Goal: Transaction & Acquisition: Book appointment/travel/reservation

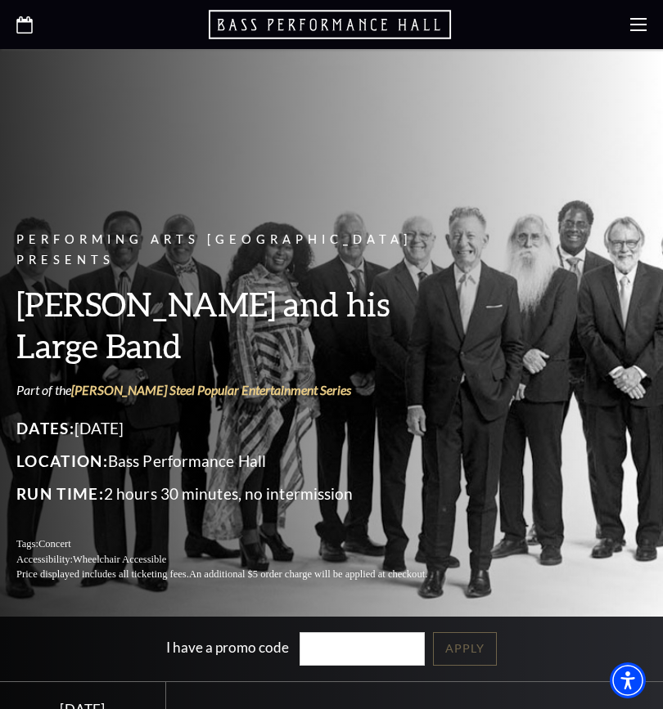
click at [159, 341] on div "Performing Arts Fort Worth Presents [PERSON_NAME] and his Large Band Part of th…" at bounding box center [241, 406] width 450 height 385
click at [138, 382] on link "[PERSON_NAME] Steel Popular Entertainment Series" at bounding box center [211, 390] width 280 height 16
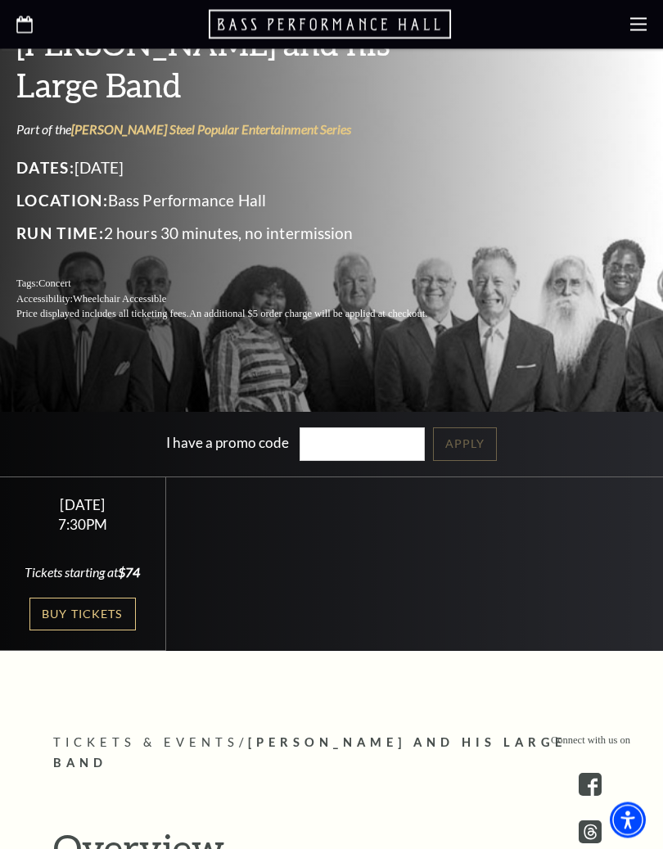
scroll to position [318, 0]
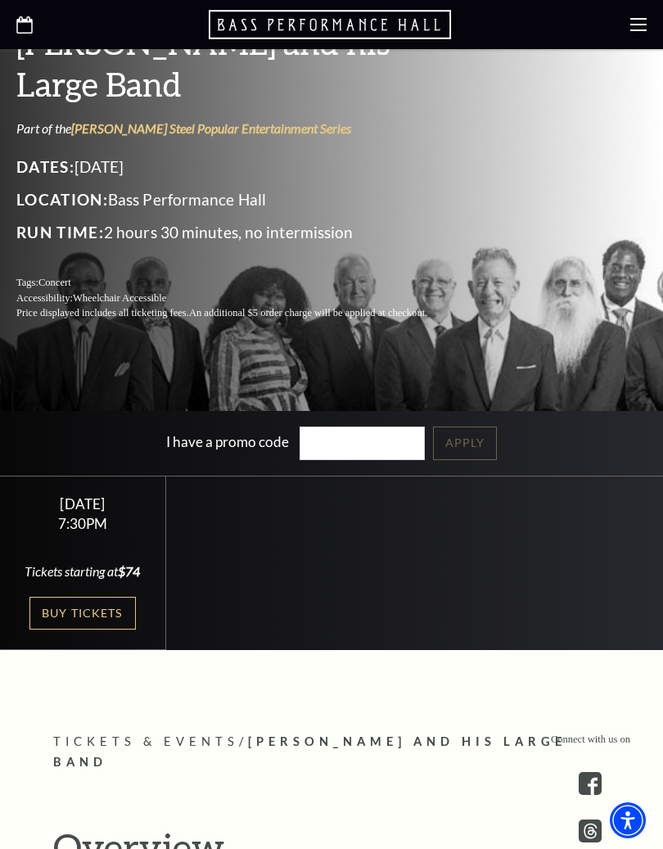
click at [89, 615] on link "Buy Tickets" at bounding box center [82, 614] width 106 height 34
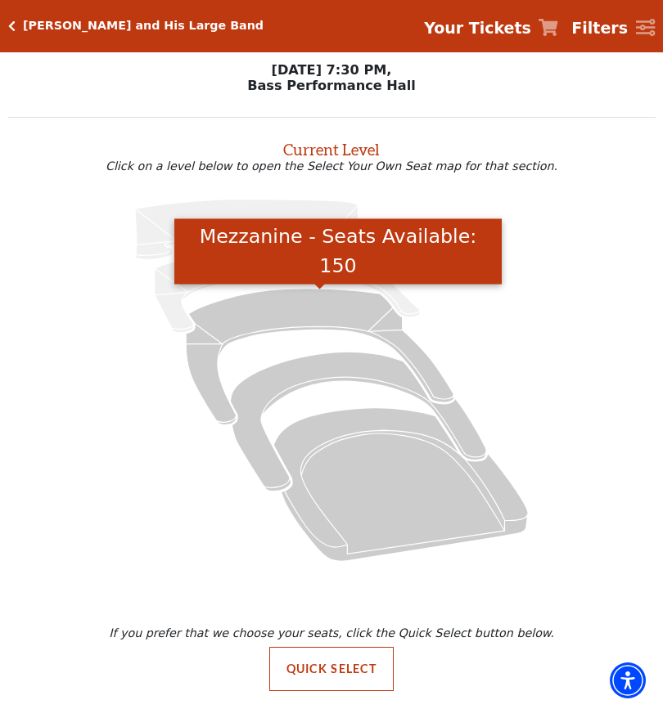
click at [268, 322] on icon "Mezzanine - Seats Available: 150" at bounding box center [320, 357] width 268 height 136
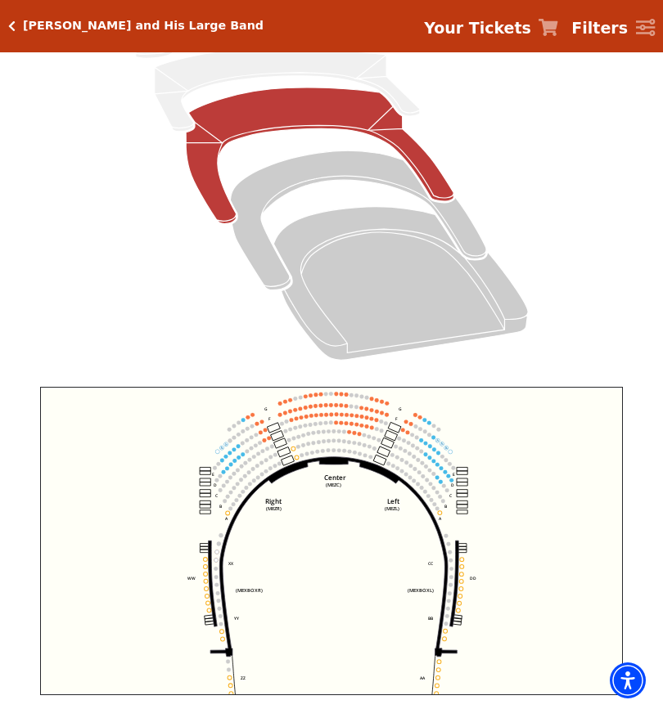
scroll to position [227, 0]
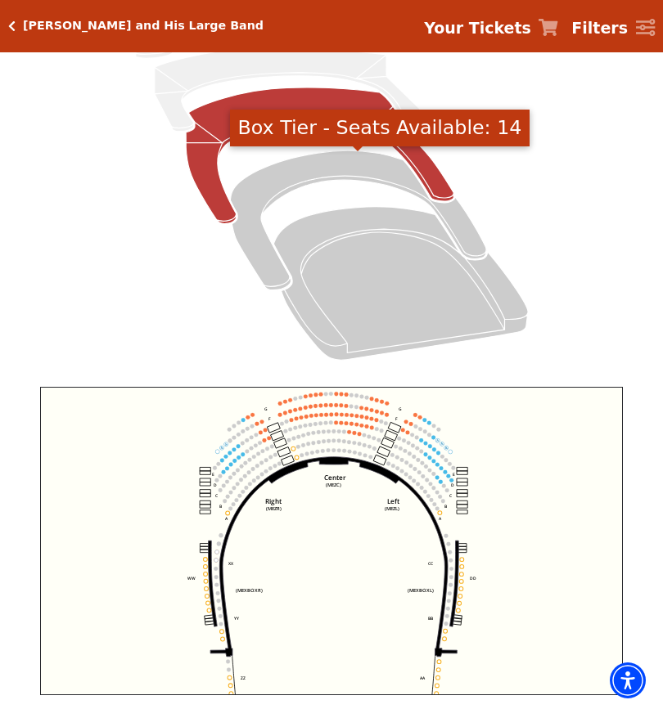
click at [303, 173] on icon "Box Tier - Seats Available: 14" at bounding box center [358, 220] width 256 height 139
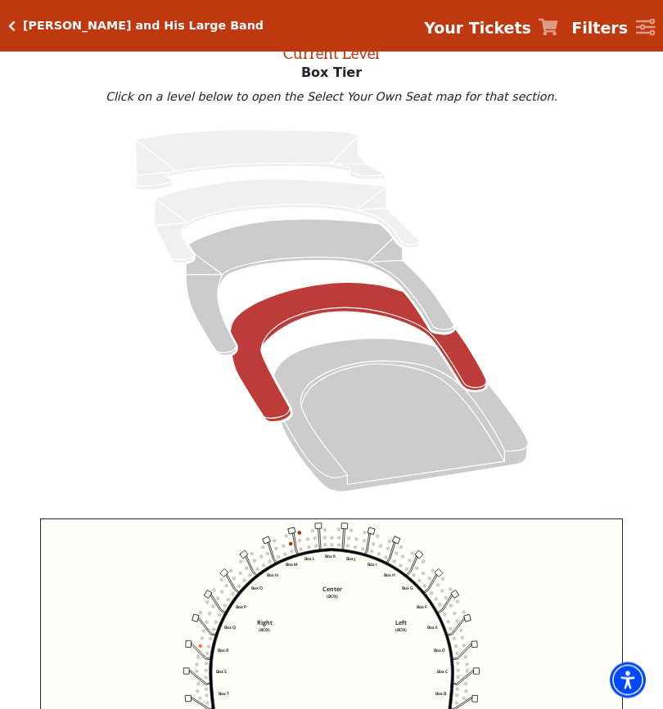
scroll to position [74, 0]
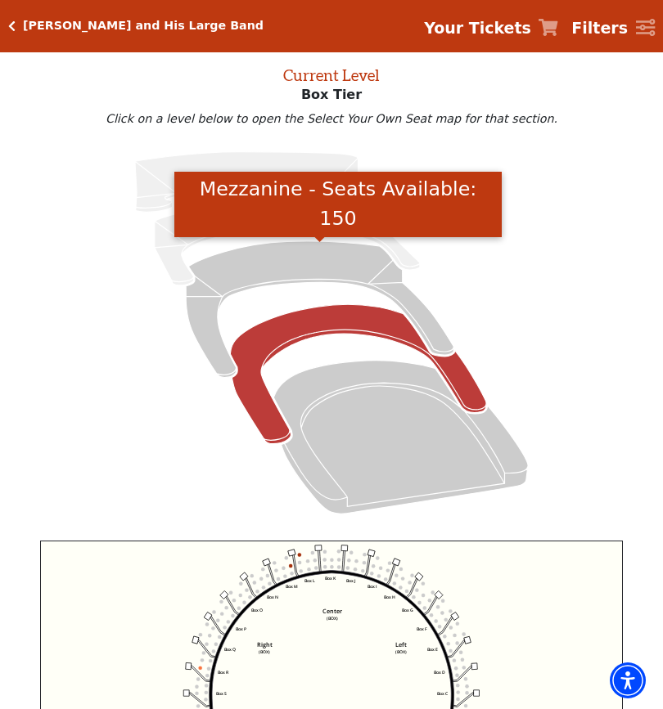
click at [288, 273] on icon "Mezzanine - Seats Available: 150" at bounding box center [320, 309] width 268 height 136
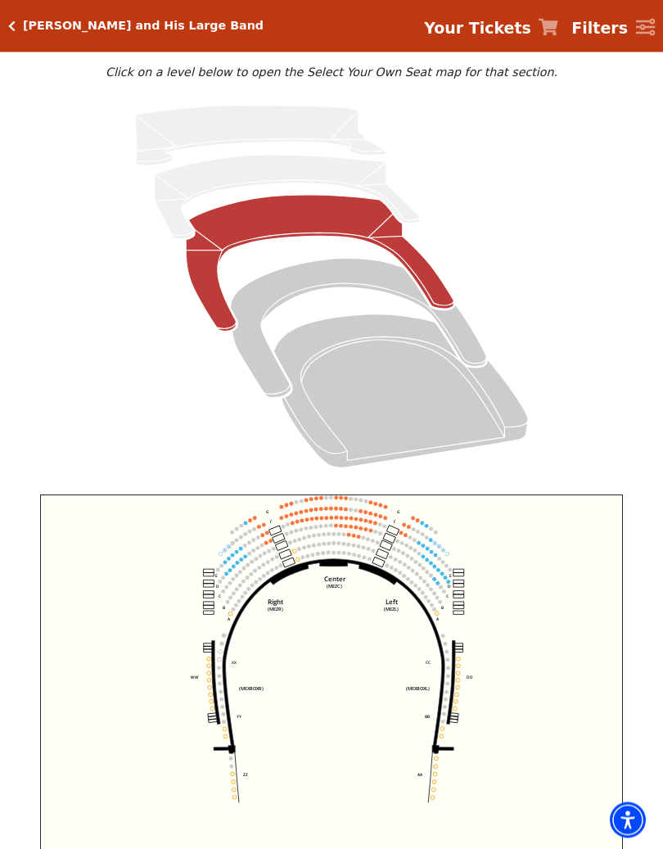
scroll to position [121, 0]
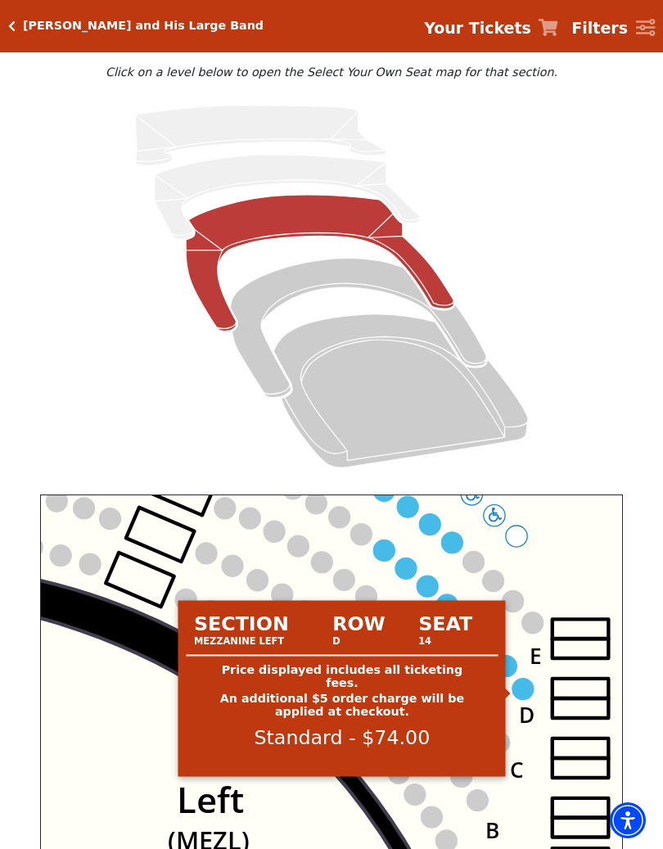
click at [517, 683] on circle at bounding box center [522, 688] width 21 height 21
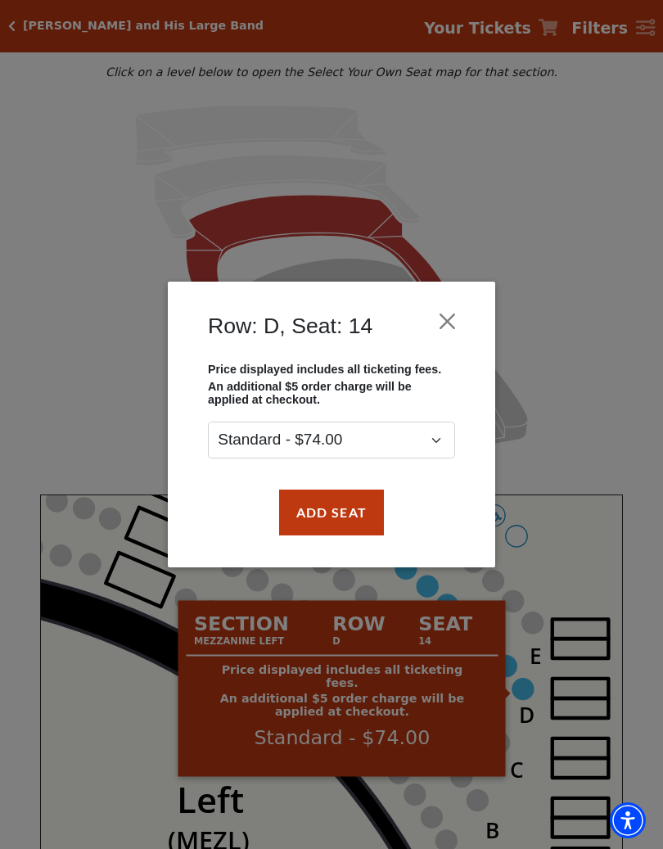
click at [97, 343] on div "Row: D, Seat: 14 Price displayed includes all ticketing fees. An additional $5 …" at bounding box center [331, 424] width 663 height 849
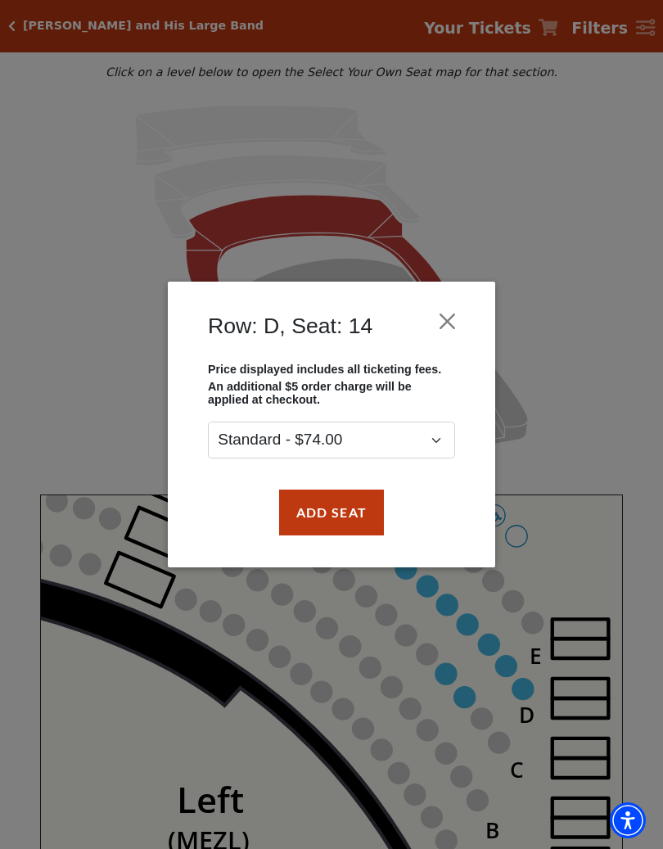
click at [587, 356] on div "Row: D, Seat: 14 Price displayed includes all ticketing fees. An additional $5 …" at bounding box center [331, 424] width 663 height 849
click at [440, 322] on button "Close" at bounding box center [447, 320] width 31 height 31
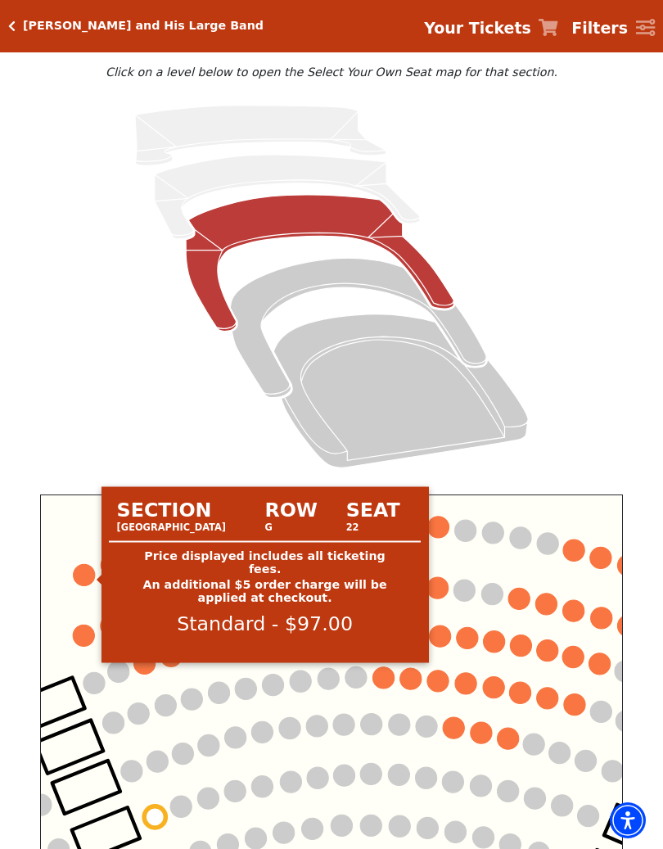
click at [76, 574] on circle at bounding box center [84, 574] width 21 height 21
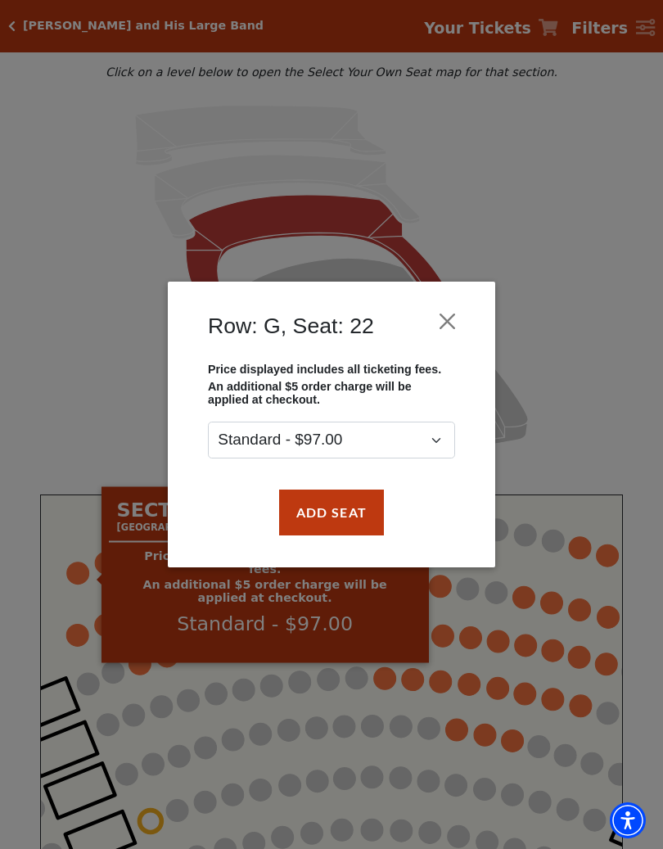
click at [88, 418] on div "Row: G, Seat: 22 Price displayed includes all ticketing fees. An additional $5 …" at bounding box center [331, 424] width 663 height 849
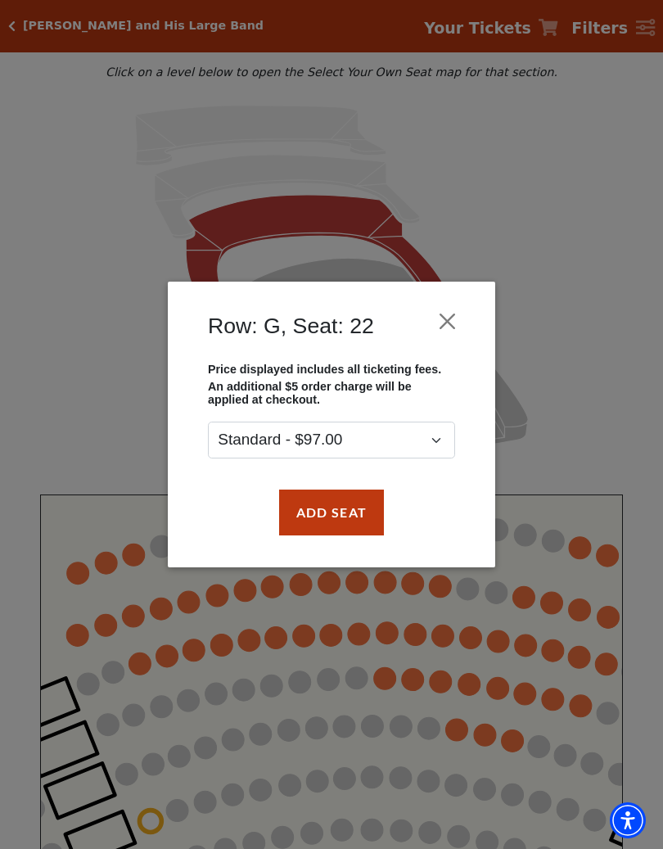
click at [446, 318] on button "Close" at bounding box center [447, 320] width 31 height 31
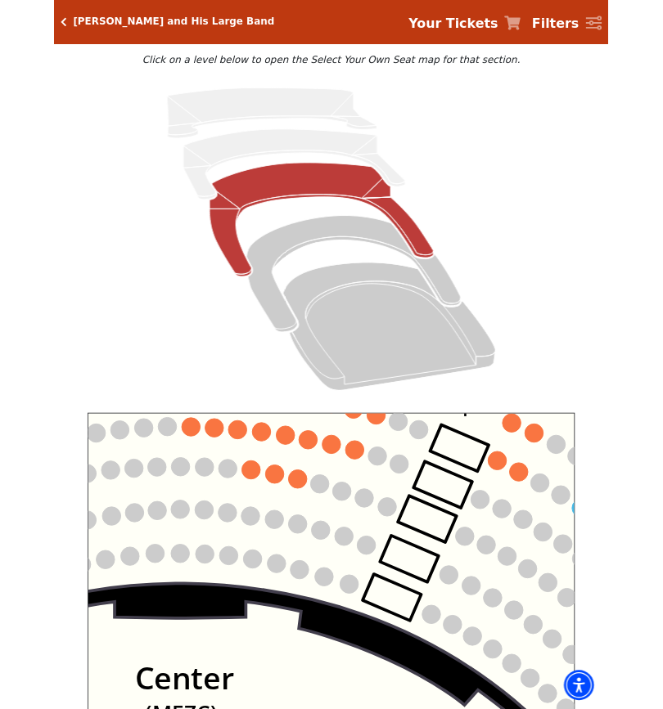
scroll to position [0, 0]
